Goal: Find specific page/section: Find specific page/section

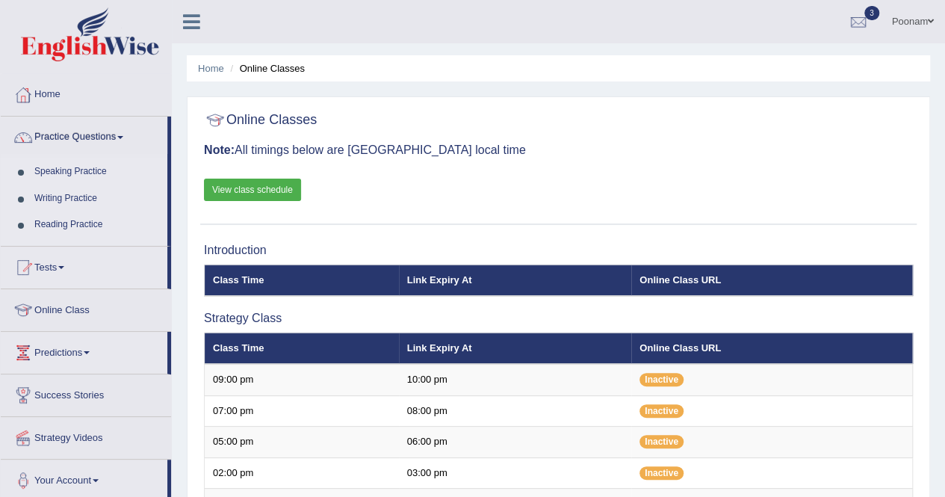
click at [669, 277] on th "Online Class URL" at bounding box center [771, 279] width 281 height 31
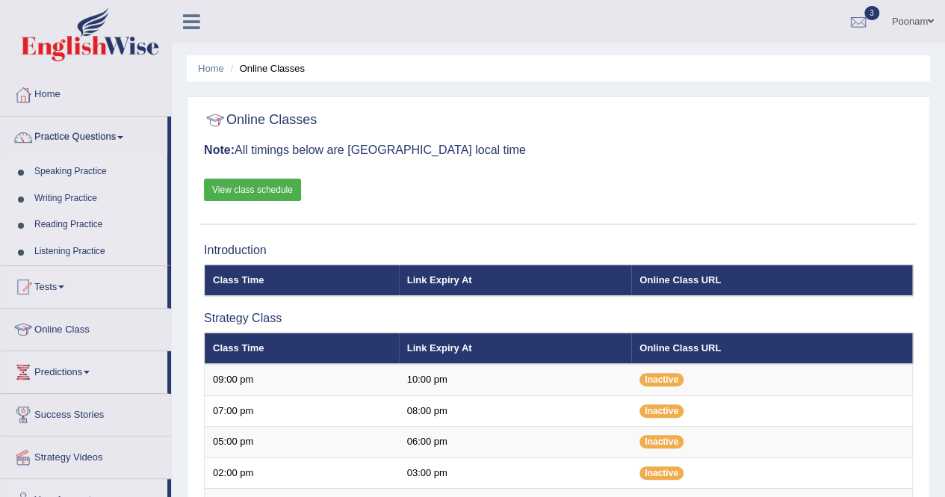
scroll to position [435, 0]
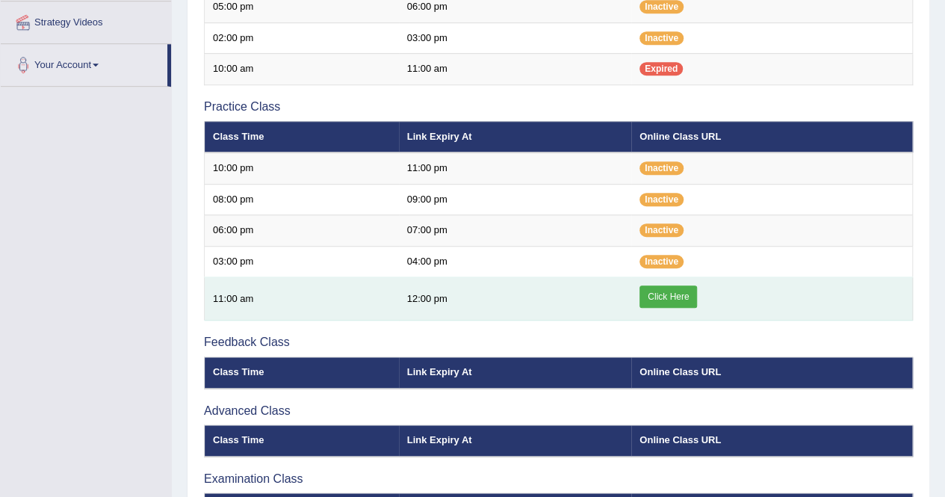
click at [669, 294] on link "Click Here" at bounding box center [669, 296] width 58 height 22
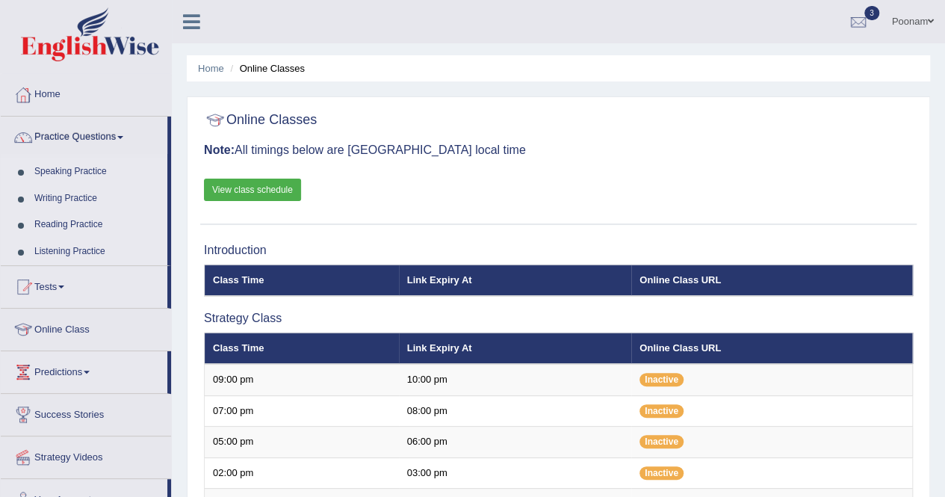
scroll to position [435, 0]
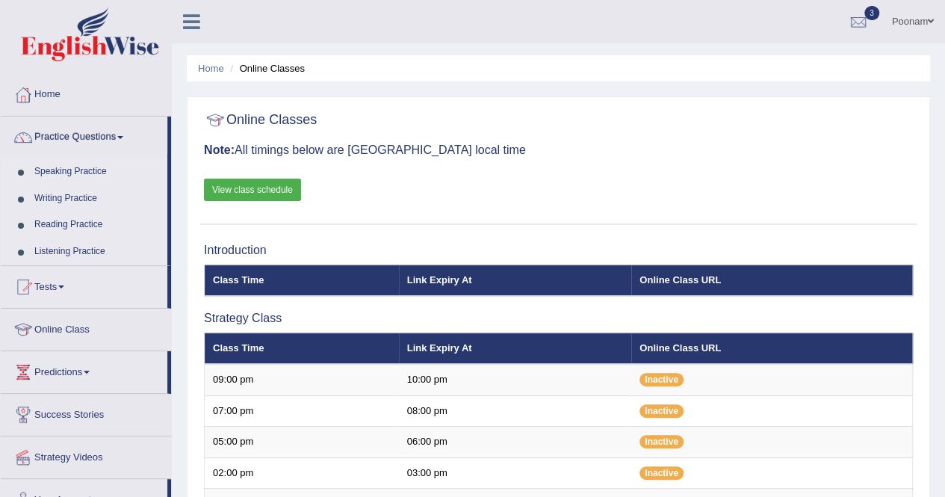
scroll to position [435, 0]
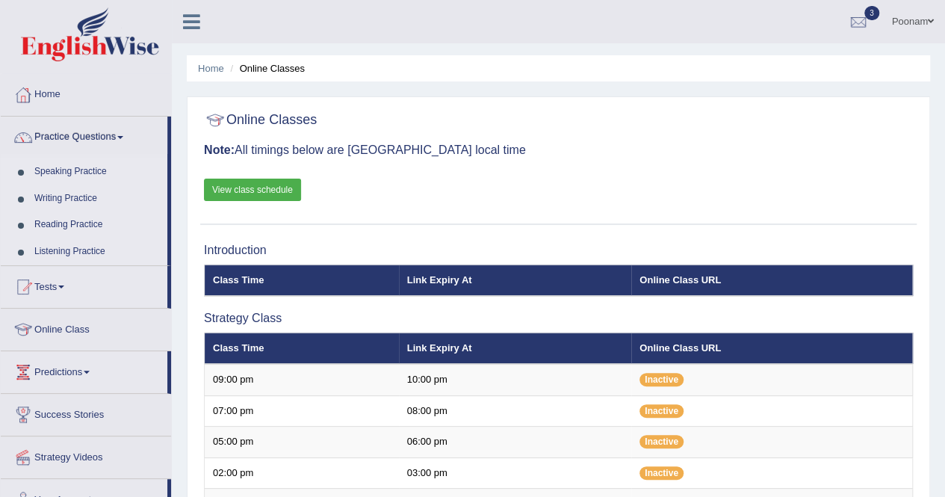
scroll to position [435, 0]
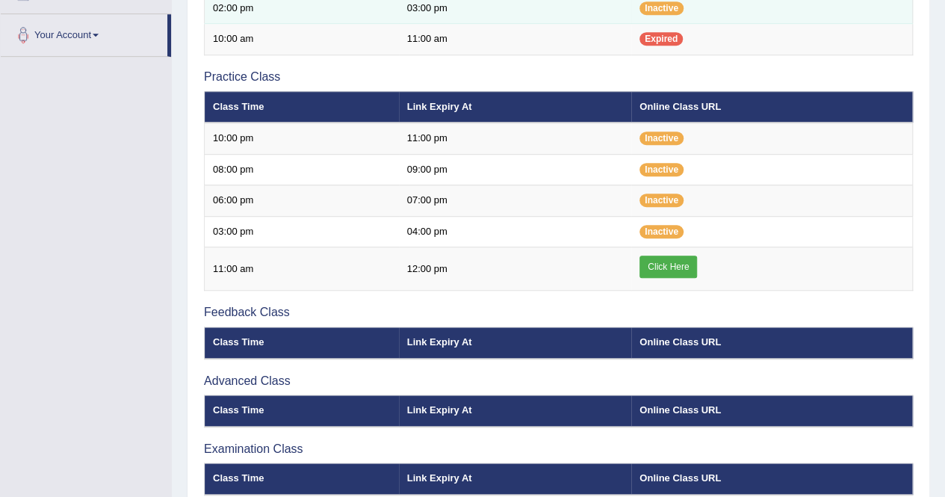
scroll to position [435, 0]
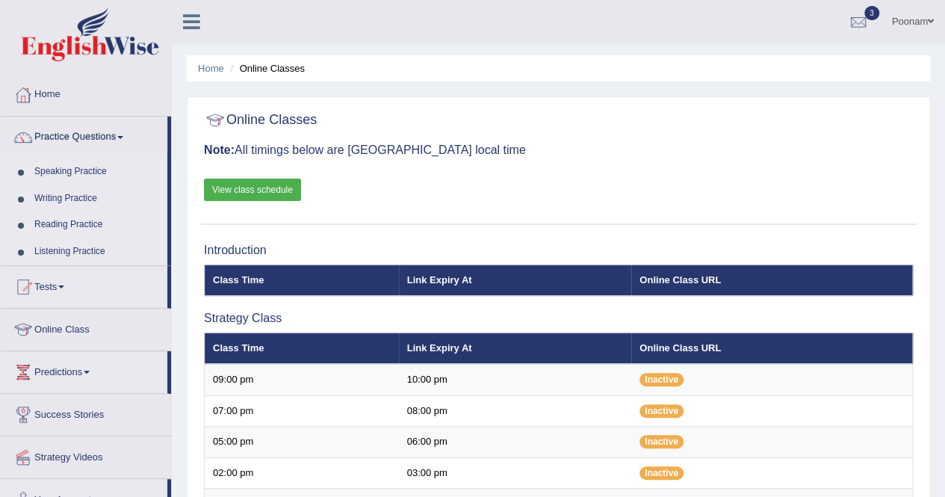
scroll to position [435, 0]
